Goal: Task Accomplishment & Management: Manage account settings

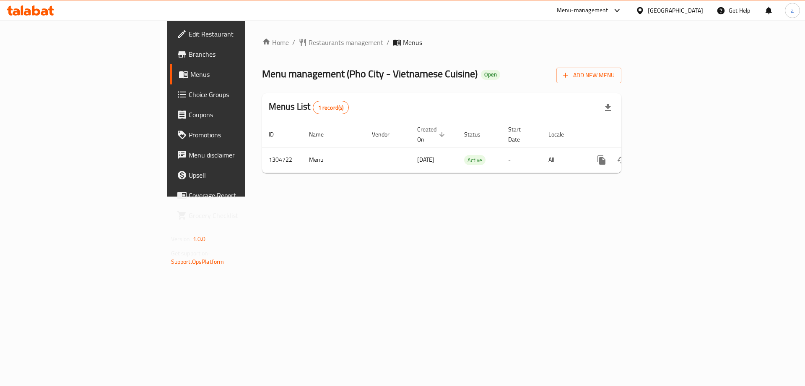
click at [189, 51] on span "Branches" at bounding box center [242, 54] width 106 height 10
click at [189, 53] on span "Branches" at bounding box center [242, 54] width 106 height 10
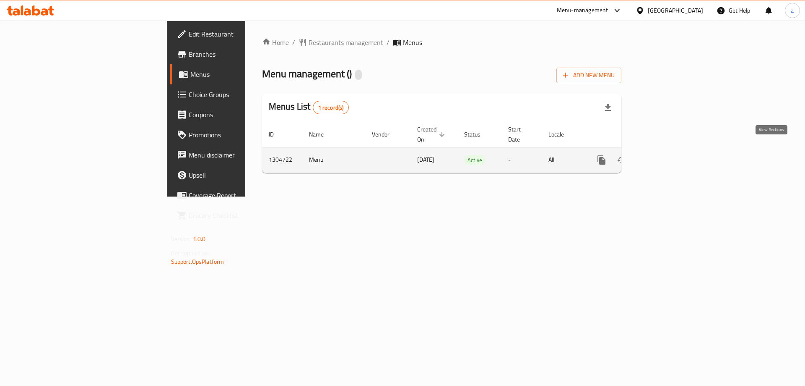
click at [667, 155] on icon "enhanced table" at bounding box center [662, 160] width 10 height 10
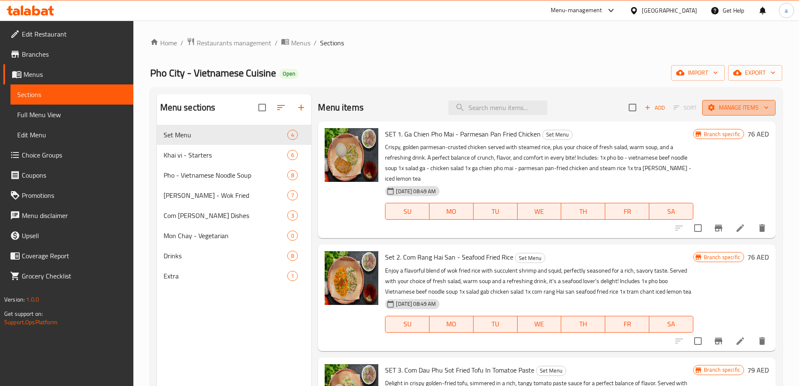
click at [728, 107] on span "Manage items" at bounding box center [739, 107] width 60 height 10
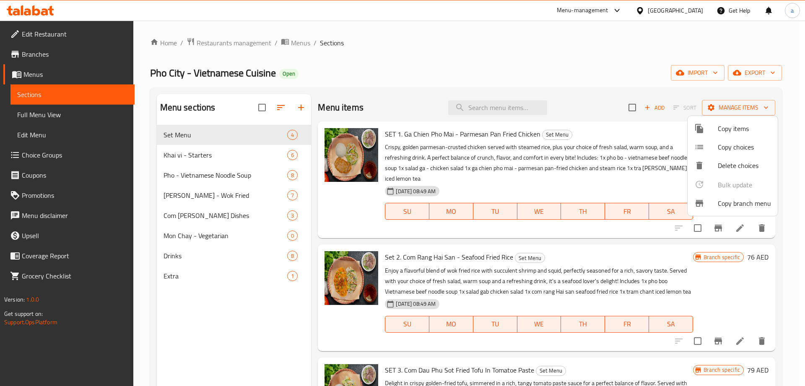
click at [725, 208] on span "Copy branch menu" at bounding box center [744, 203] width 53 height 10
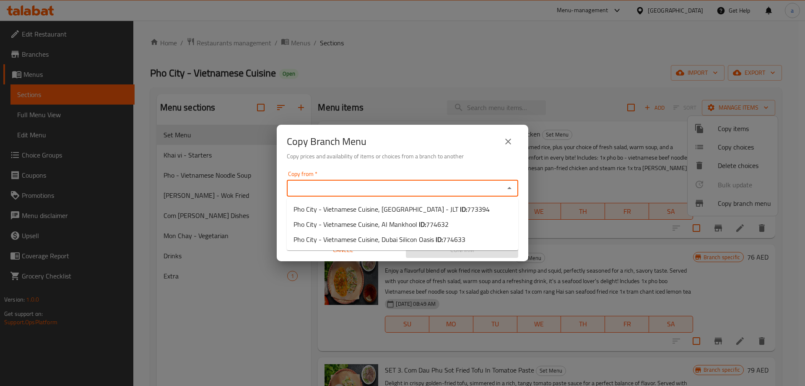
click at [410, 193] on input "Copy from   *" at bounding box center [395, 188] width 213 height 12
click at [416, 209] on span "Pho City - Vietnamese Cuisine, Jumeirah Lakes Towers - JLT ID: 773394" at bounding box center [392, 209] width 196 height 10
type input "Pho City - Vietnamese Cuisine, Jumeirah Lakes Towers - JLT"
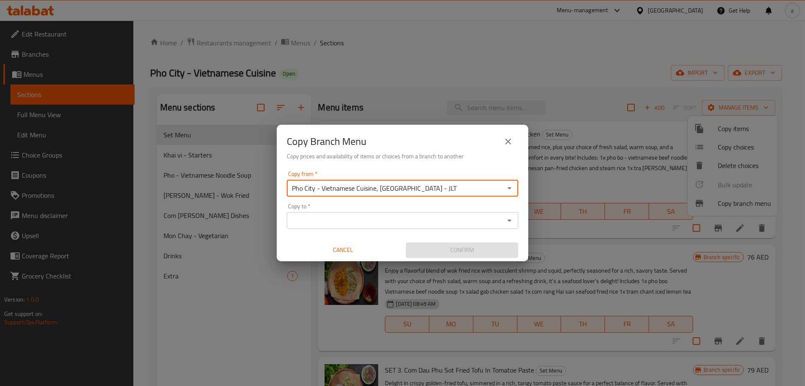
click at [400, 212] on div "Copy to *" at bounding box center [403, 220] width 232 height 17
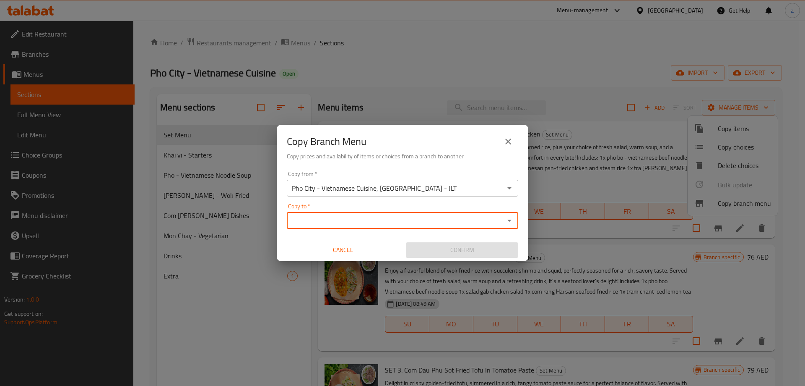
click at [509, 221] on icon "Open" at bounding box center [510, 220] width 4 height 2
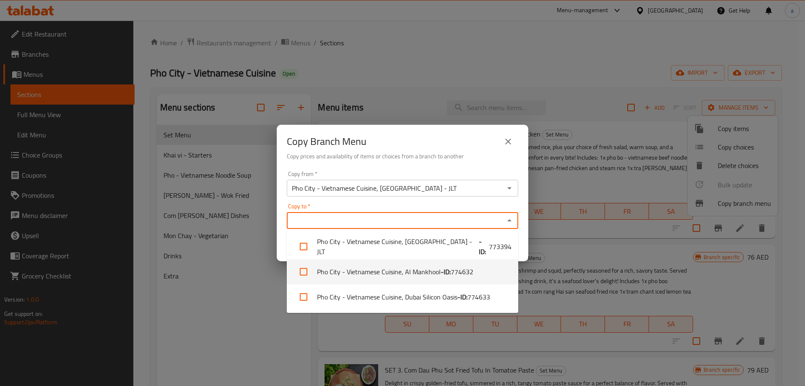
click at [471, 275] on span "774632" at bounding box center [462, 271] width 23 height 10
checkbox input "true"
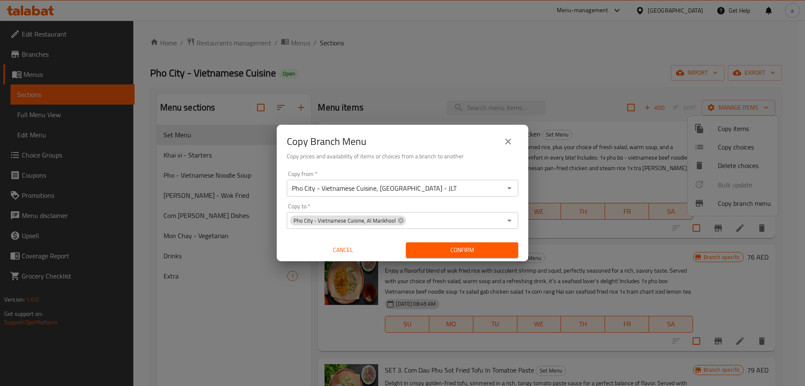
click at [519, 203] on div "Copy from   * Pho City - Vietnamese Cuisine, Jumeirah Lakes Towers - JLT Copy f…" at bounding box center [403, 214] width 252 height 94
click at [449, 248] on span "Confirm" at bounding box center [462, 250] width 99 height 10
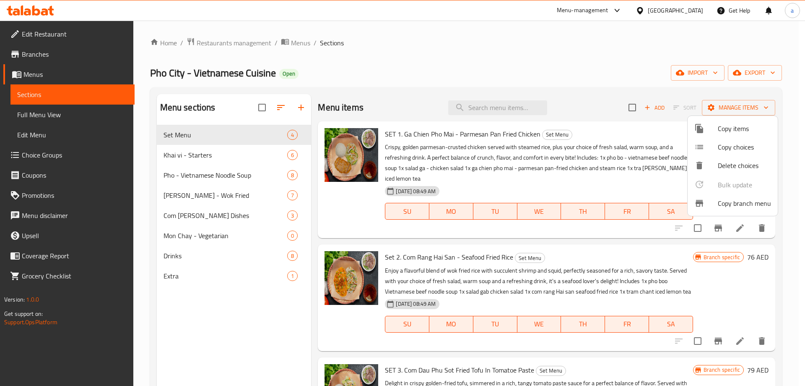
click at [48, 61] on div at bounding box center [402, 193] width 805 height 386
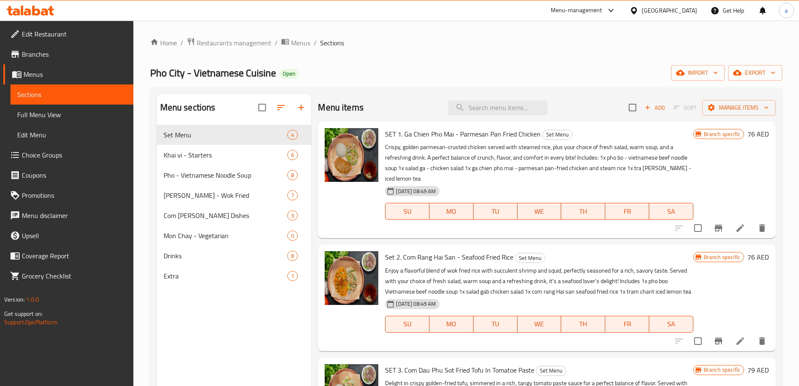
click at [48, 61] on link "Branches" at bounding box center [68, 54] width 130 height 20
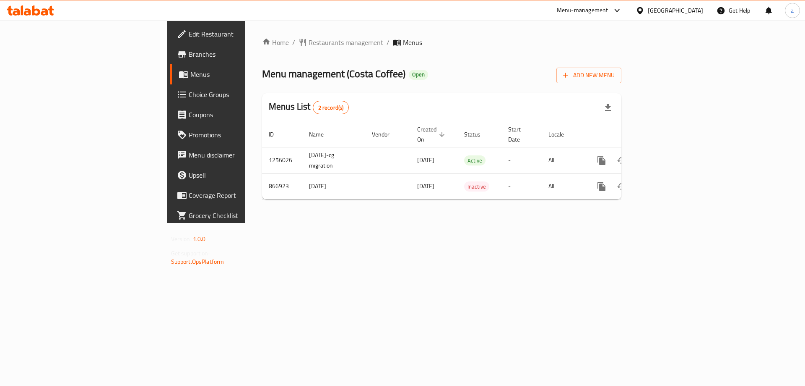
click at [189, 54] on span "Branches" at bounding box center [242, 54] width 106 height 10
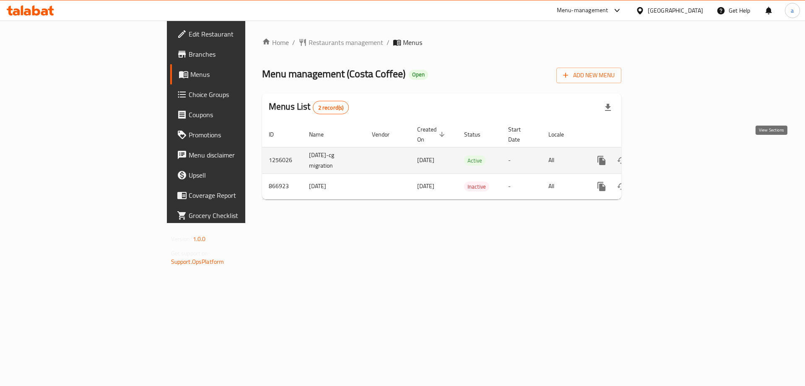
click at [666, 156] on icon "enhanced table" at bounding box center [663, 160] width 8 height 8
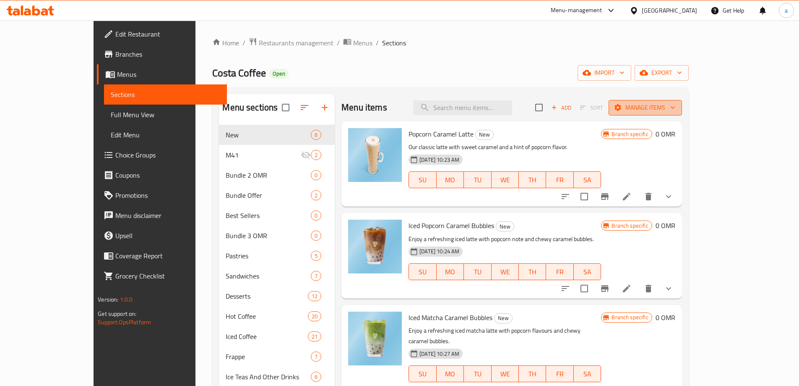
click at [675, 109] on span "Manage items" at bounding box center [645, 107] width 60 height 10
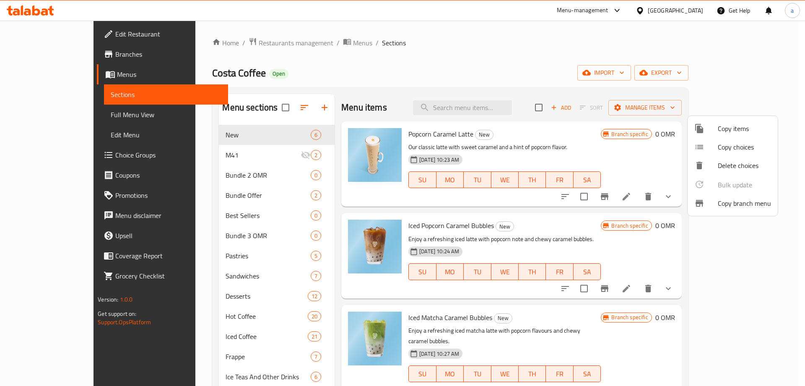
click at [742, 205] on span "Copy branch menu" at bounding box center [744, 203] width 53 height 10
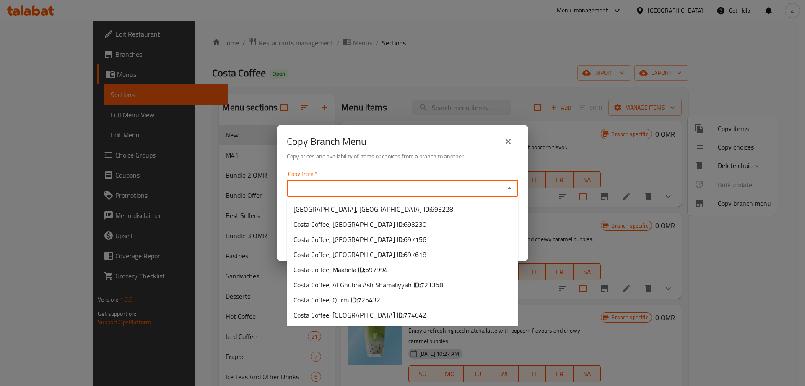
click at [347, 184] on input "Copy from   *" at bounding box center [395, 188] width 213 height 12
click at [388, 302] on li "Costa Coffee, Qurm ID: 725432" at bounding box center [403, 299] width 232 height 15
type input "Costa Coffee, Qurm"
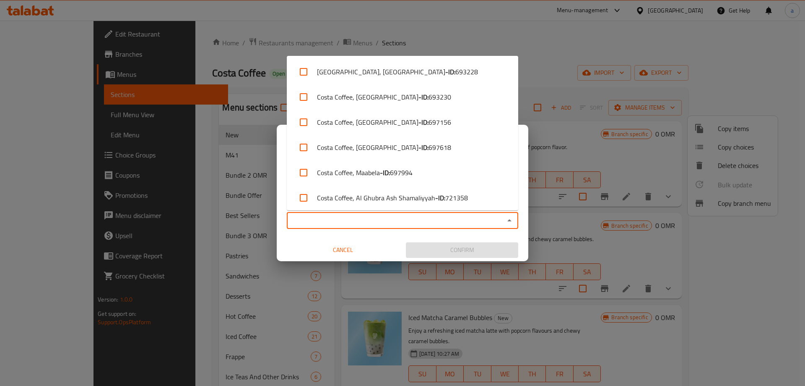
click at [351, 224] on input "Copy to   *" at bounding box center [395, 220] width 213 height 12
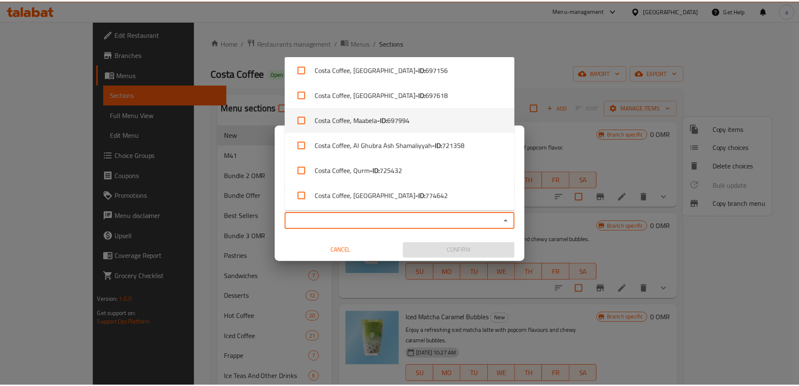
scroll to position [54, 0]
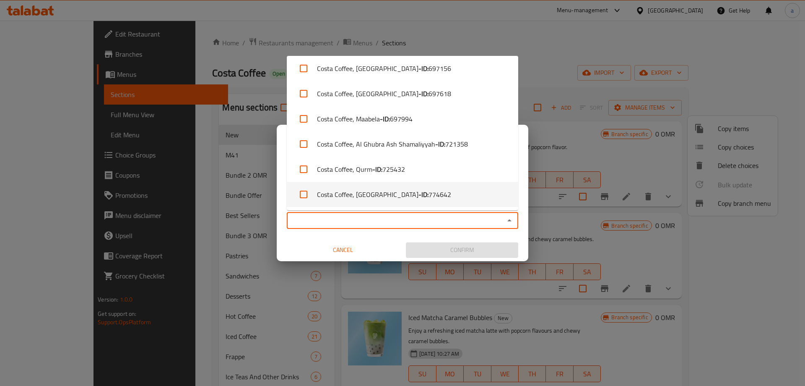
click at [413, 188] on li "Costa Coffee, Azaiba - ID: 774642" at bounding box center [403, 194] width 232 height 25
checkbox input "true"
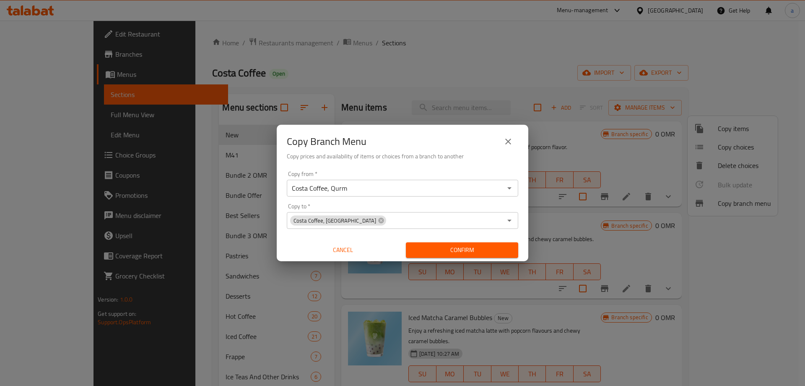
click at [397, 237] on div "Copy from   * Costa Coffee, Qurm Copy from * Copy to   * Costa Coffee, Azaiba C…" at bounding box center [403, 214] width 252 height 94
click at [435, 249] on span "Confirm" at bounding box center [462, 250] width 99 height 10
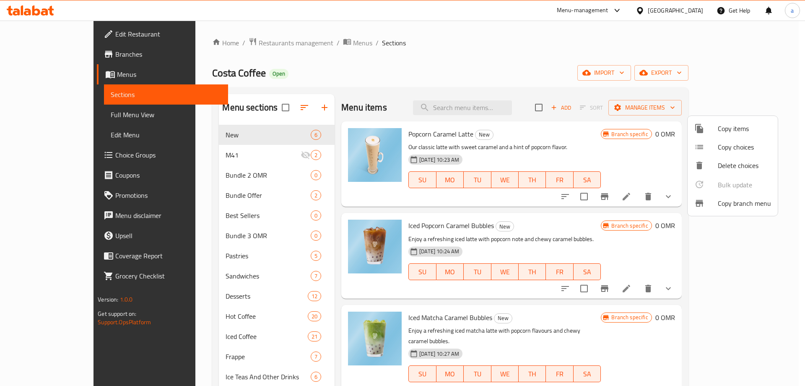
click at [82, 53] on div at bounding box center [402, 193] width 805 height 386
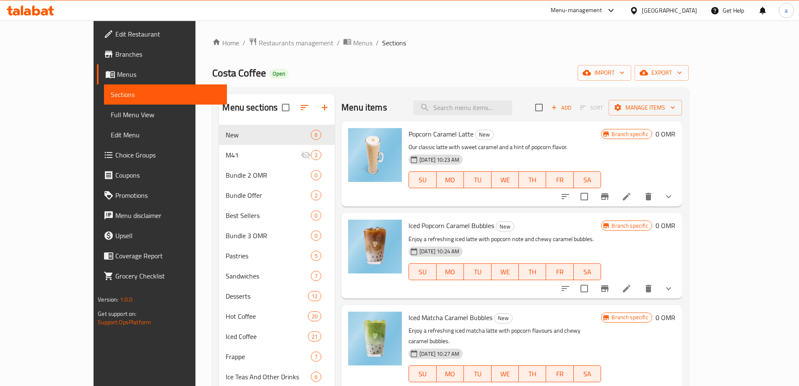
click at [115, 53] on span "Branches" at bounding box center [167, 54] width 105 height 10
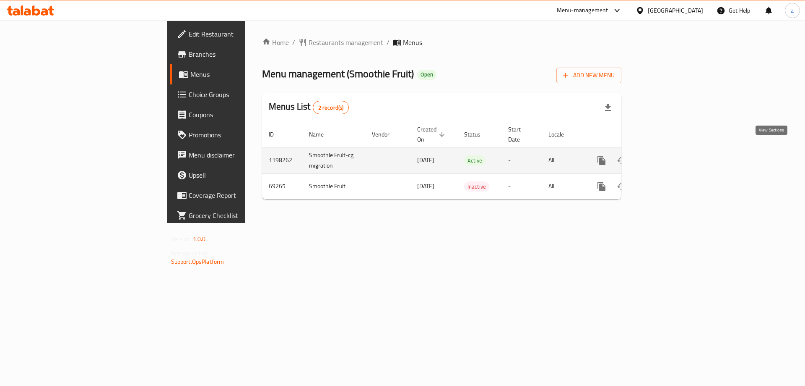
click at [667, 155] on icon "enhanced table" at bounding box center [662, 160] width 10 height 10
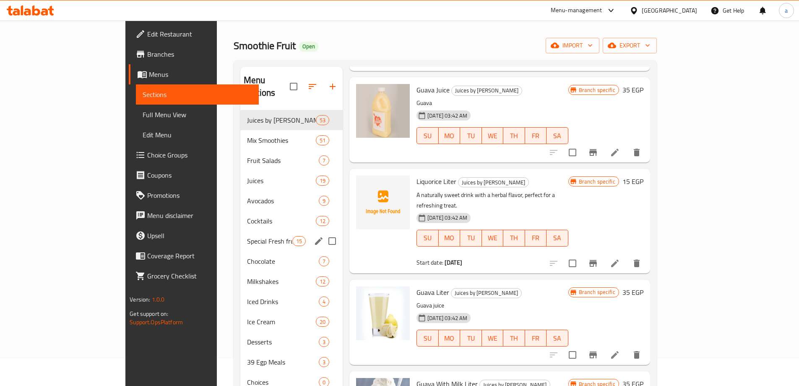
scroll to position [42, 0]
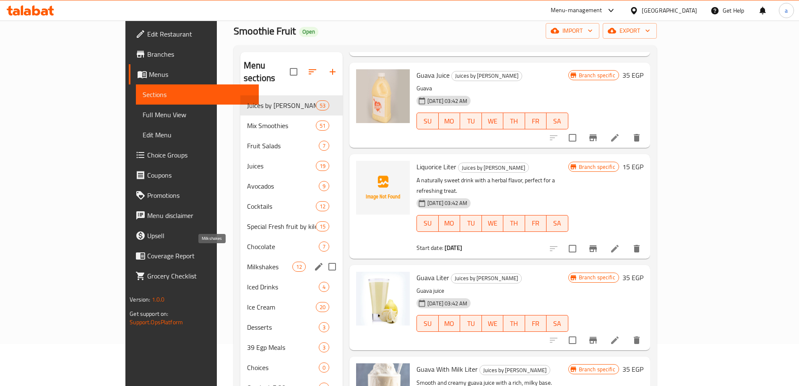
click at [247, 261] on span "Milkshakes" at bounding box center [269, 266] width 45 height 10
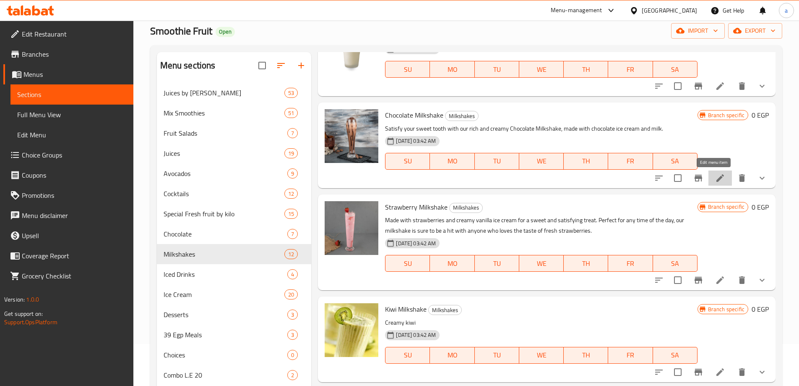
click at [717, 182] on icon at bounding box center [720, 178] width 10 height 10
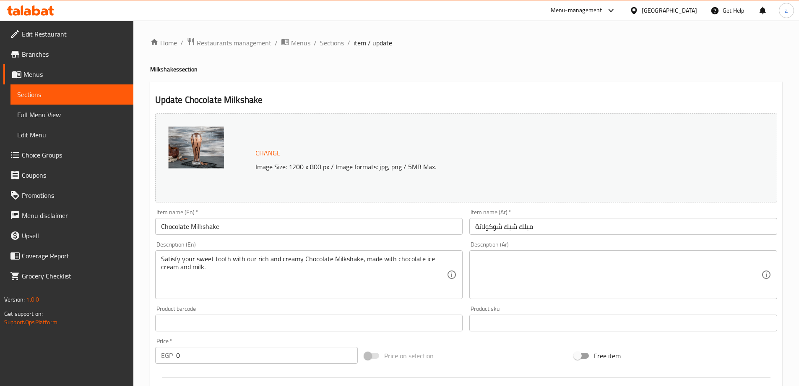
click at [49, 70] on span "Menus" at bounding box center [74, 74] width 103 height 10
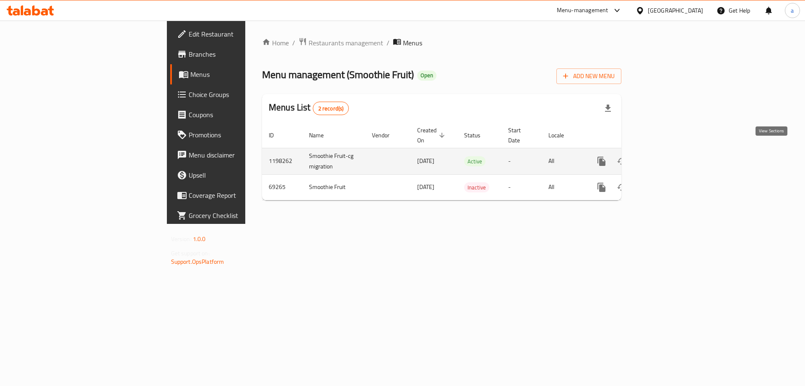
click at [667, 156] on icon "enhanced table" at bounding box center [662, 161] width 10 height 10
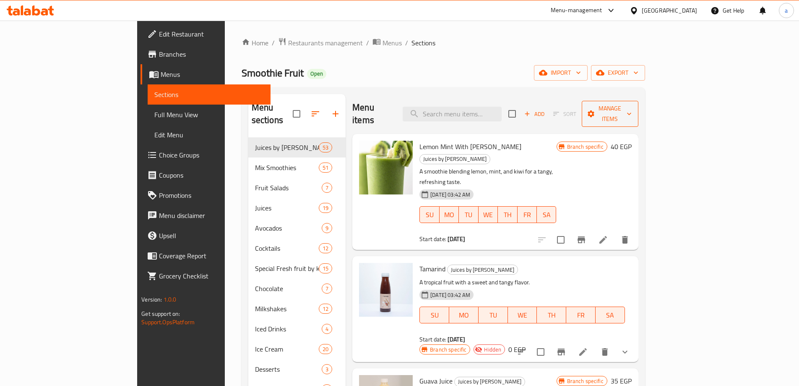
click at [632, 112] on span "Manage items" at bounding box center [610, 113] width 43 height 21
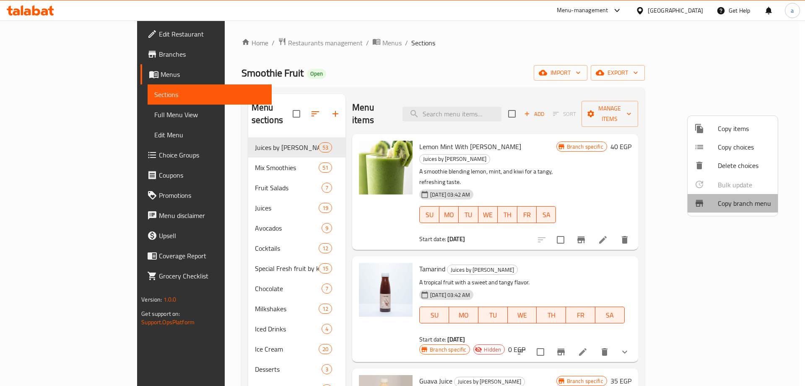
click at [731, 198] on span "Copy branch menu" at bounding box center [744, 203] width 53 height 10
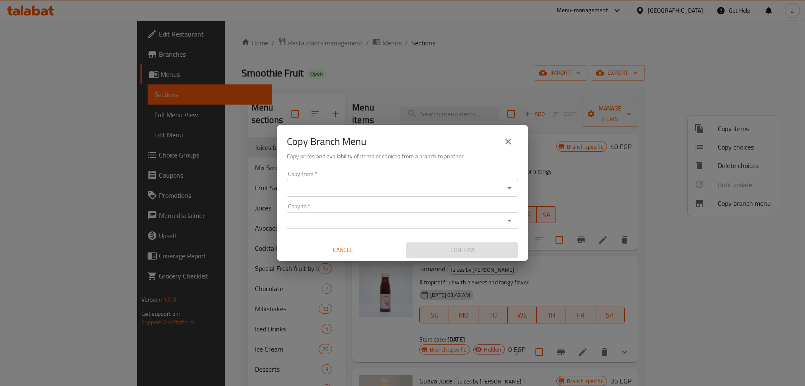
click at [388, 194] on div "Copy from *" at bounding box center [403, 188] width 232 height 17
click at [510, 188] on icon "Open" at bounding box center [510, 188] width 4 height 2
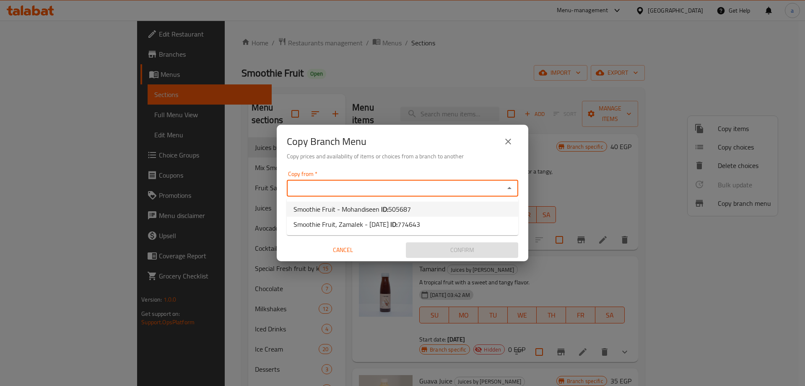
click at [439, 206] on li "Smoothie Fruit - Mohandiseen ID: 505687" at bounding box center [403, 208] width 232 height 15
type input "Smoothie Fruit - Mohandiseen"
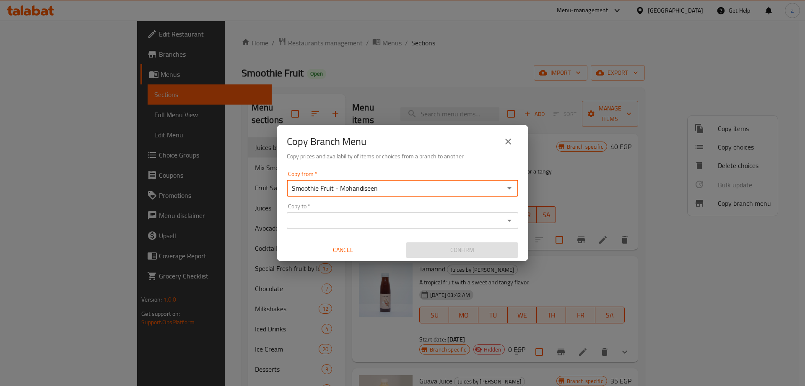
click at [512, 219] on icon "Open" at bounding box center [510, 220] width 10 height 10
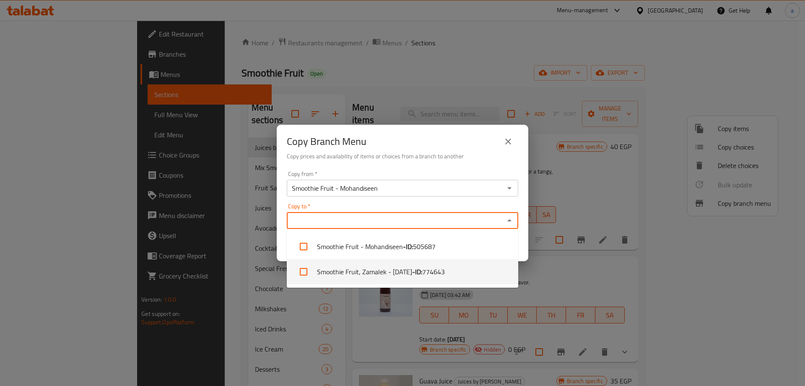
click at [435, 274] on span "774643" at bounding box center [433, 271] width 23 height 10
checkbox input "true"
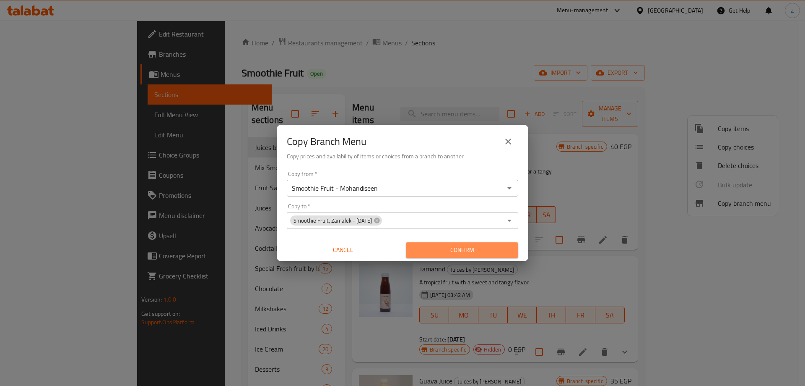
click at [427, 250] on span "Confirm" at bounding box center [462, 250] width 99 height 10
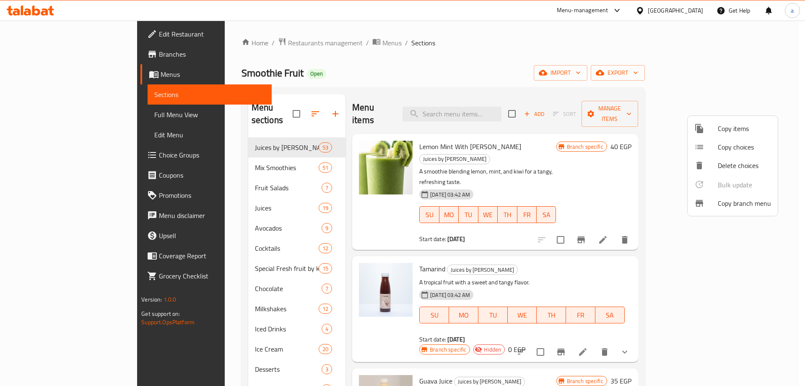
click at [56, 57] on div at bounding box center [402, 193] width 805 height 386
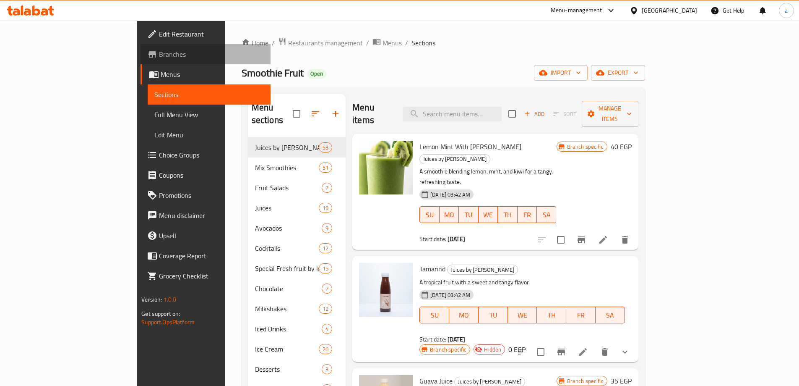
click at [159, 57] on span "Branches" at bounding box center [211, 54] width 105 height 10
